Goal: Transaction & Acquisition: Purchase product/service

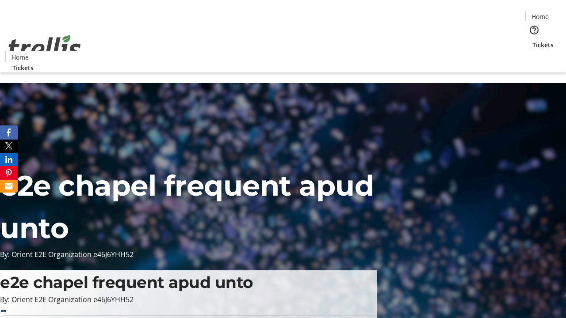
click at [532, 40] on span "Tickets" at bounding box center [542, 44] width 21 height 9
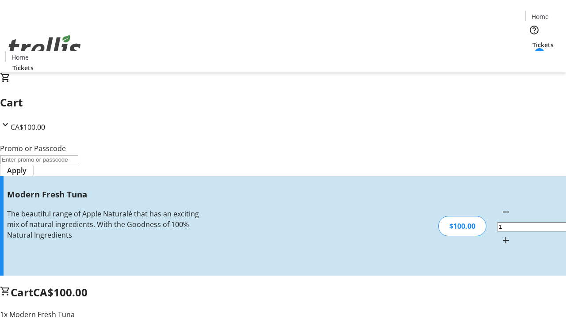
type input "FREE"
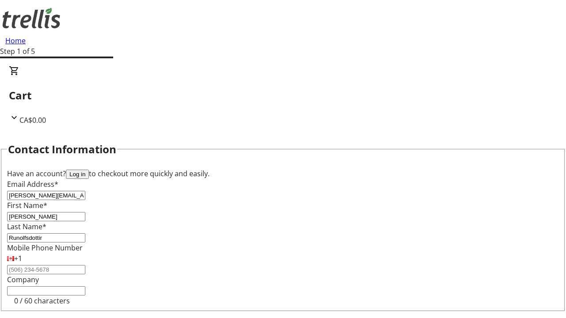
type input "Runolfsdottir"
